Goal: Information Seeking & Learning: Understand process/instructions

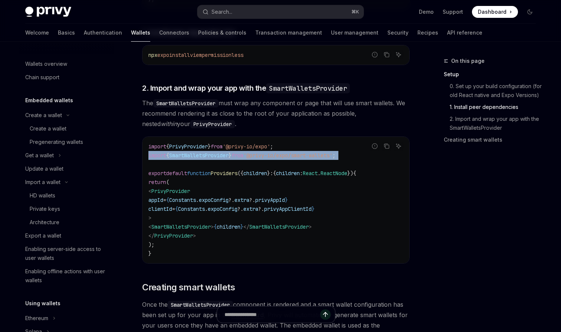
scroll to position [169, 0]
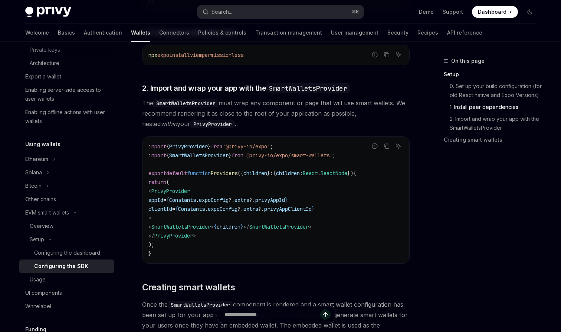
click at [284, 128] on span "The SmartWalletsProvider must wrap any component or page that will use smart wa…" at bounding box center [276, 113] width 268 height 31
click at [511, 122] on link "2. Import and wrap your app with the SmartWalletsProvider" at bounding box center [493, 123] width 98 height 21
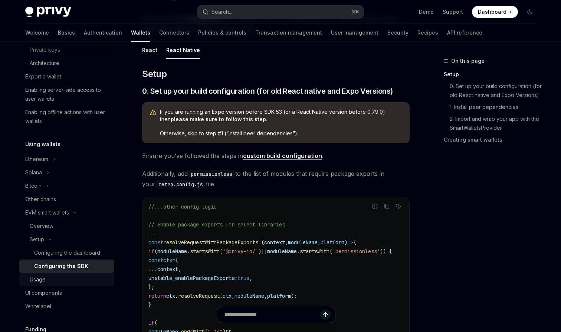
scroll to position [91, 0]
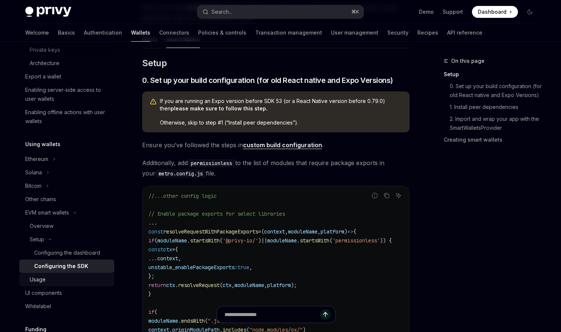
click at [78, 280] on div "Usage" at bounding box center [70, 279] width 80 height 9
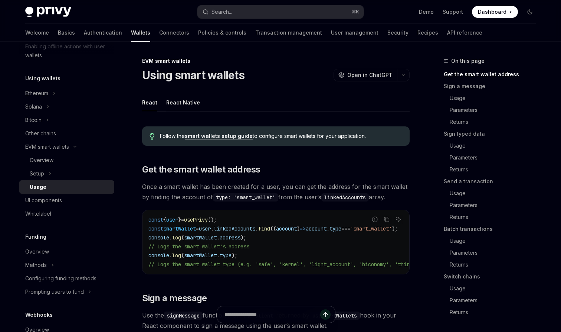
click at [174, 104] on div "React Native" at bounding box center [183, 102] width 34 height 17
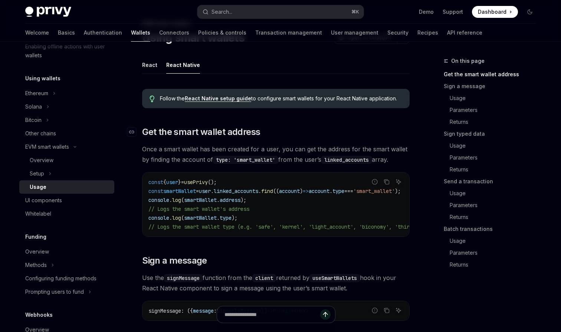
scroll to position [38, 0]
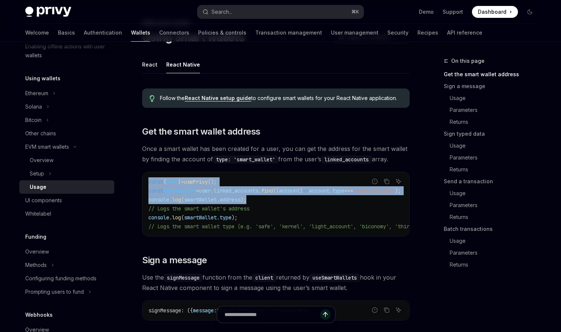
drag, startPoint x: 256, startPoint y: 200, endPoint x: 145, endPoint y: 183, distance: 112.7
click at [145, 183] on div "const { user } = usePrivy (); const smartWallet = user . linked_accounts . find…" at bounding box center [276, 204] width 267 height 64
copy code "const { user } = usePrivy (); const smartWallet = user . linked_accounts . find…"
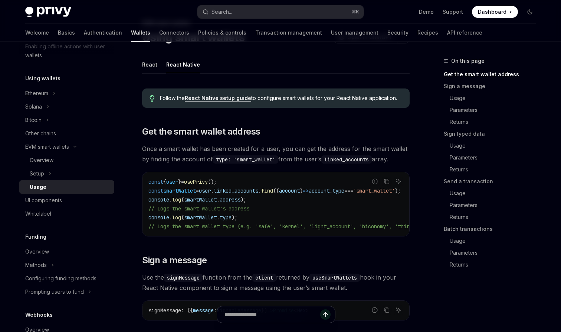
click at [287, 172] on div "Report incorrect code Copy Ask AI const { user } = usePrivy (); const smartWall…" at bounding box center [276, 204] width 268 height 65
click at [255, 190] on span "linked_accounts" at bounding box center [236, 190] width 45 height 7
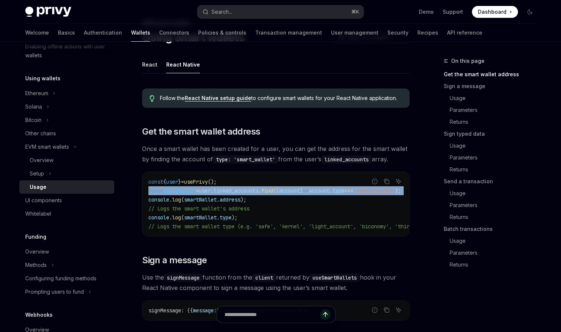
click at [255, 190] on span "linked_accounts" at bounding box center [236, 190] width 45 height 7
copy code "const smartWallet = user . linked_accounts . find (( account ) => account . typ…"
click at [87, 172] on button "Setup" at bounding box center [66, 173] width 95 height 13
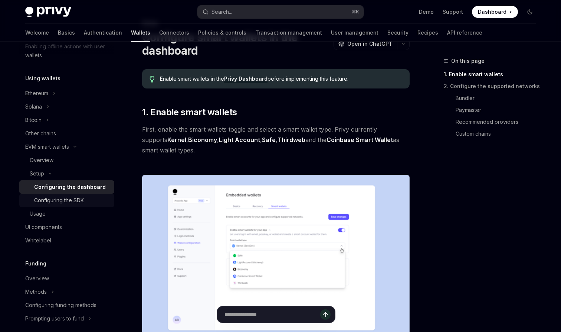
click at [74, 201] on div "Configuring the SDK" at bounding box center [59, 200] width 50 height 9
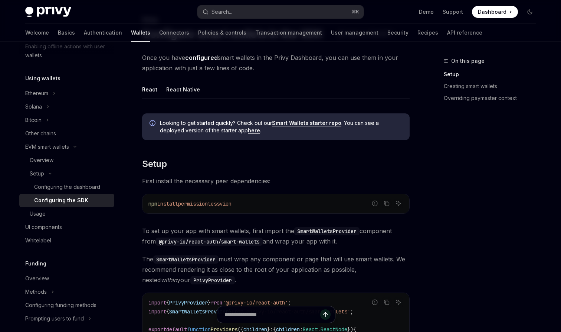
scroll to position [28, 0]
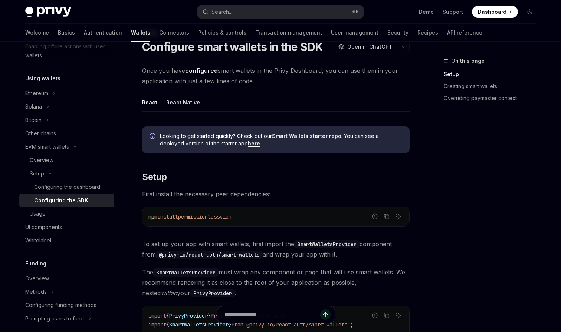
click at [180, 99] on div "React Native" at bounding box center [183, 102] width 34 height 17
type textarea "*"
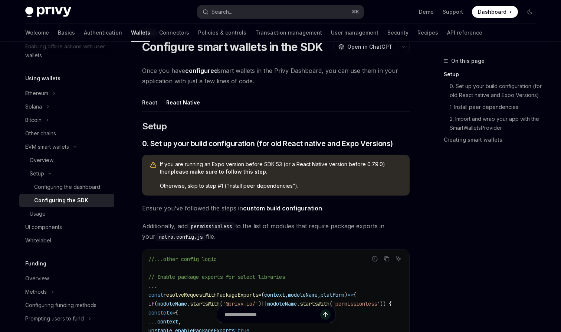
click at [225, 221] on span "Additionally, add permissionless to the list of modules that require package ex…" at bounding box center [276, 231] width 268 height 21
